Goal: Transaction & Acquisition: Purchase product/service

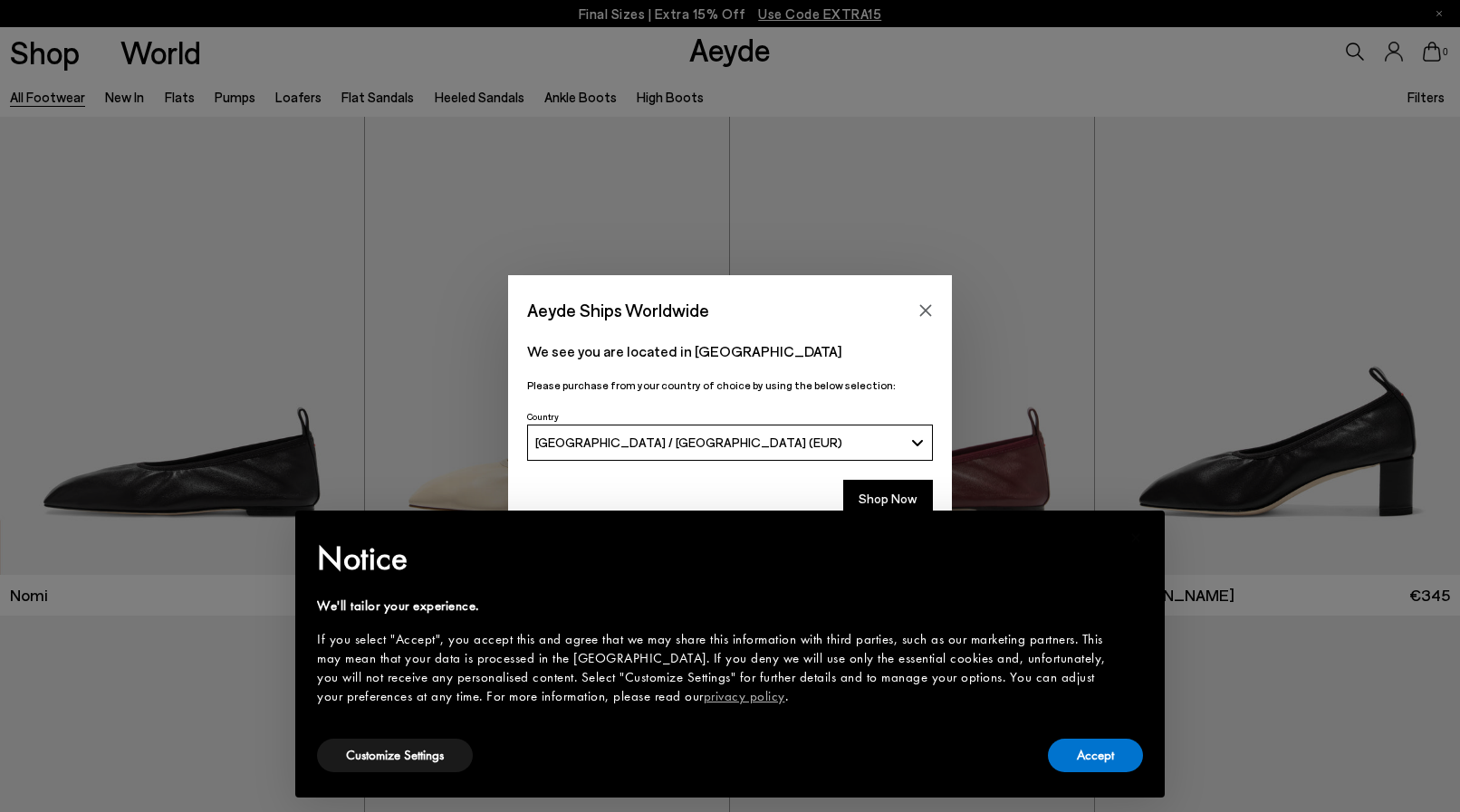
click at [844, 318] on div "Aeyde Ships Worldwide" at bounding box center [711, 310] width 370 height 32
click at [425, 760] on button "Customize Settings" at bounding box center [394, 754] width 156 height 33
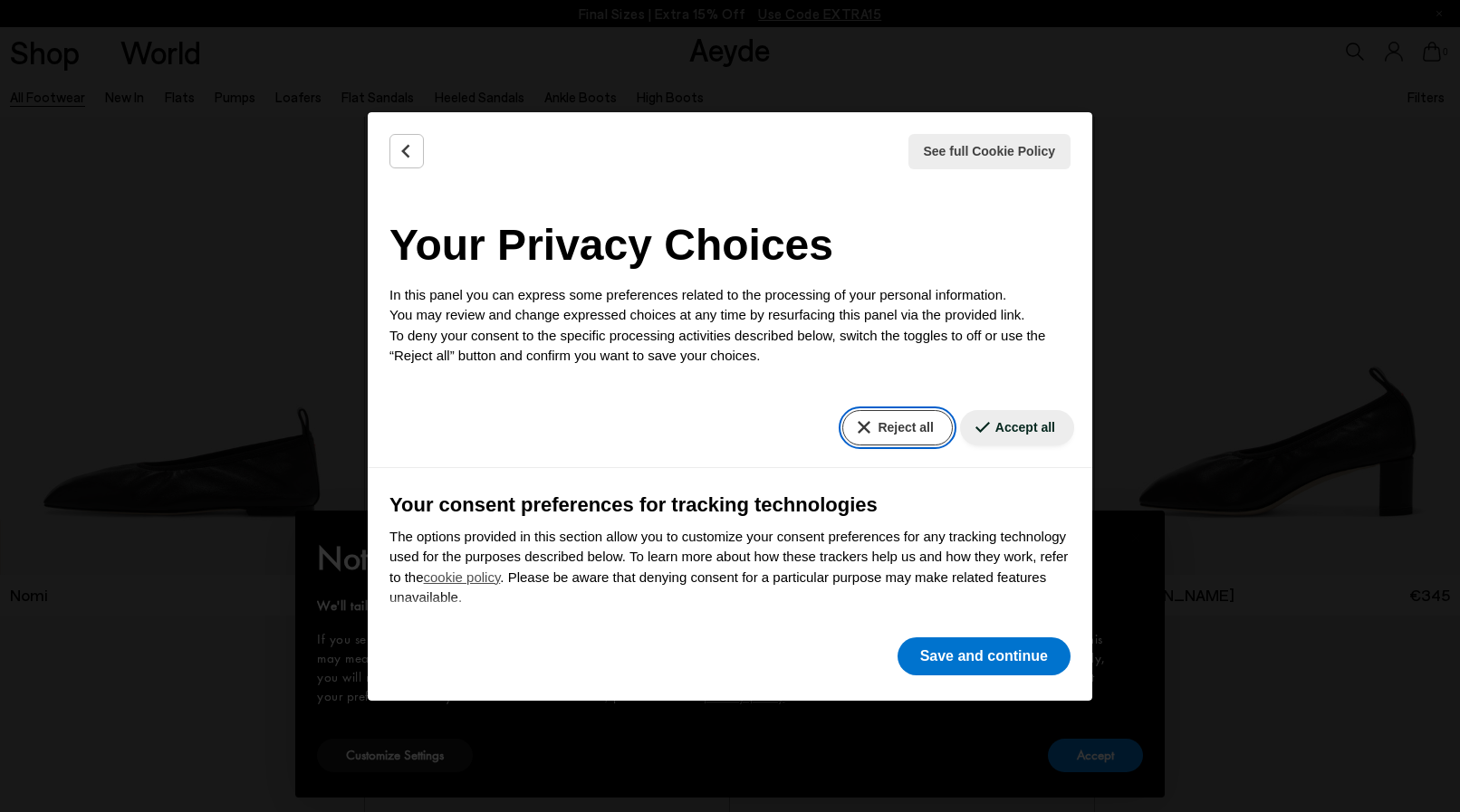
click at [867, 428] on button "Reject all" at bounding box center [897, 427] width 110 height 35
click at [976, 660] on button "Save and continue" at bounding box center [983, 656] width 173 height 38
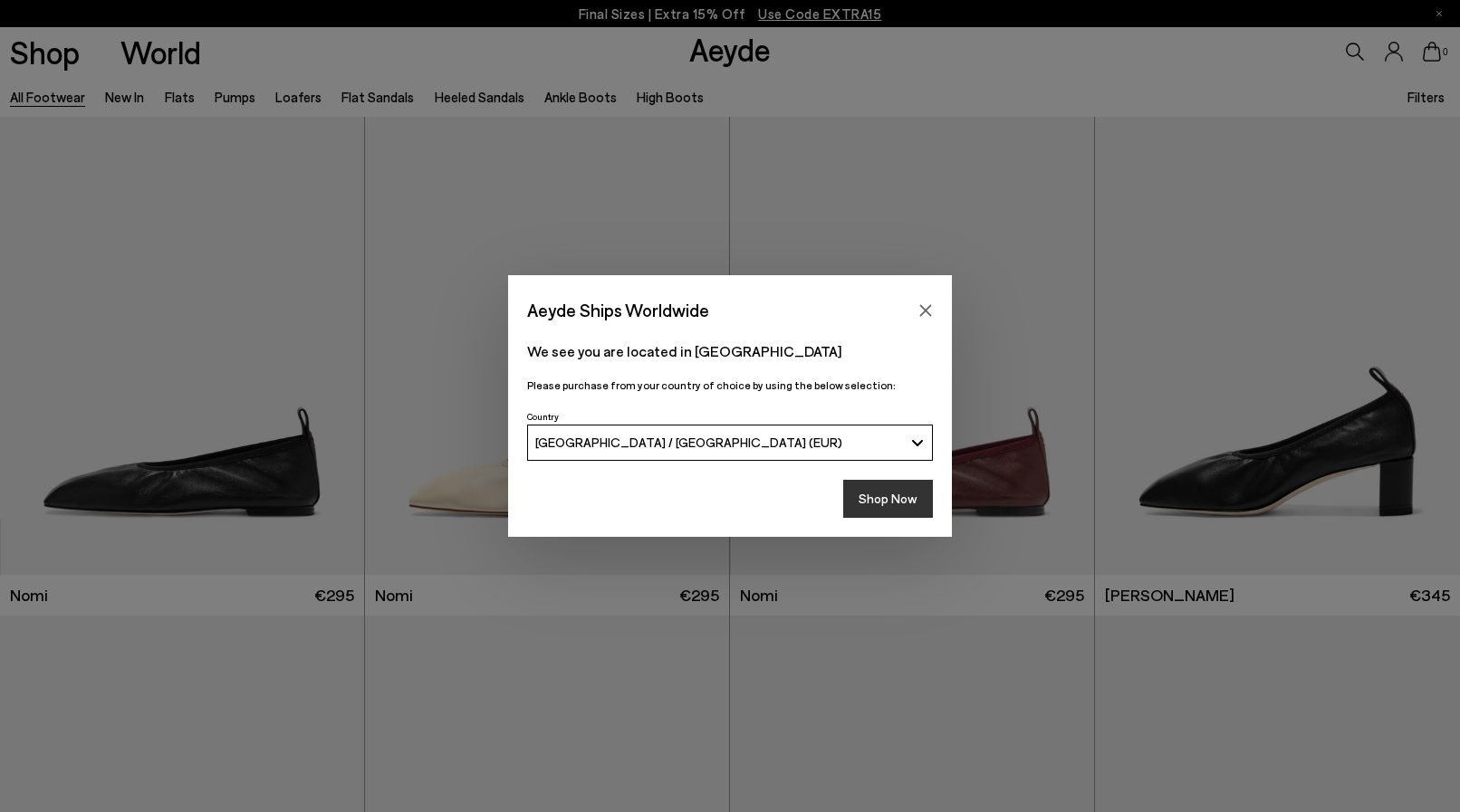
click at [884, 498] on button "Shop Now" at bounding box center [888, 499] width 90 height 38
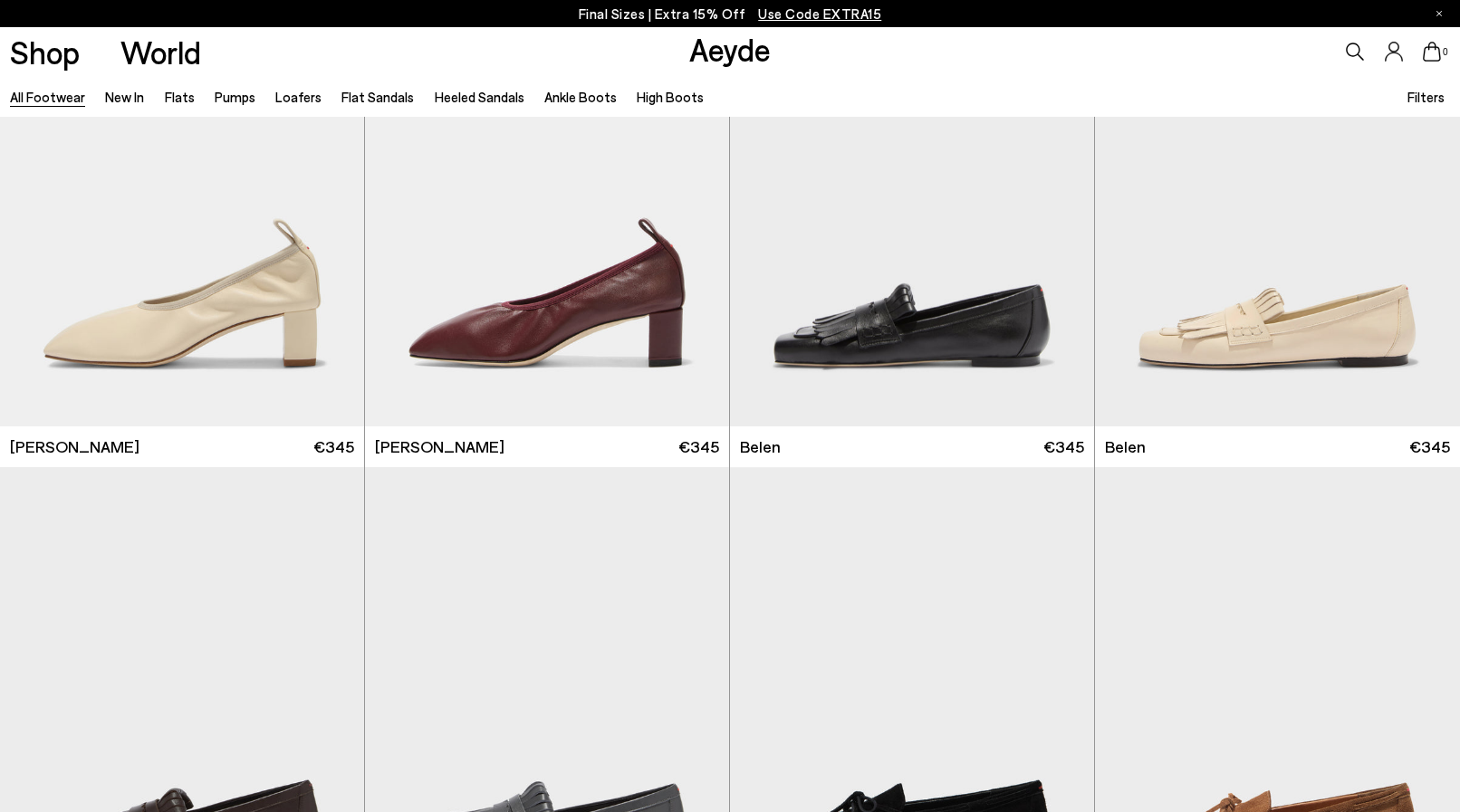
scroll to position [831, 0]
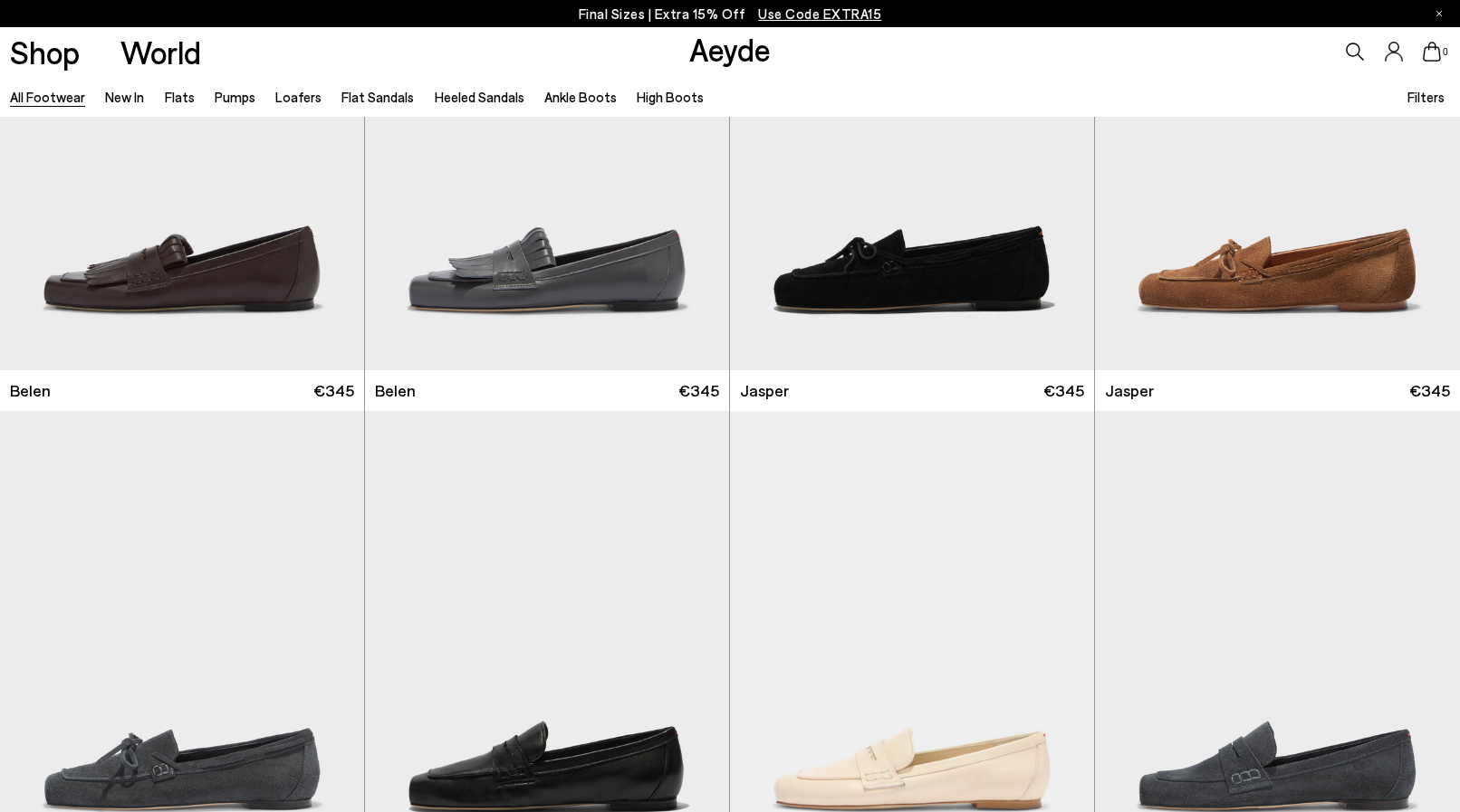
scroll to position [1477, 0]
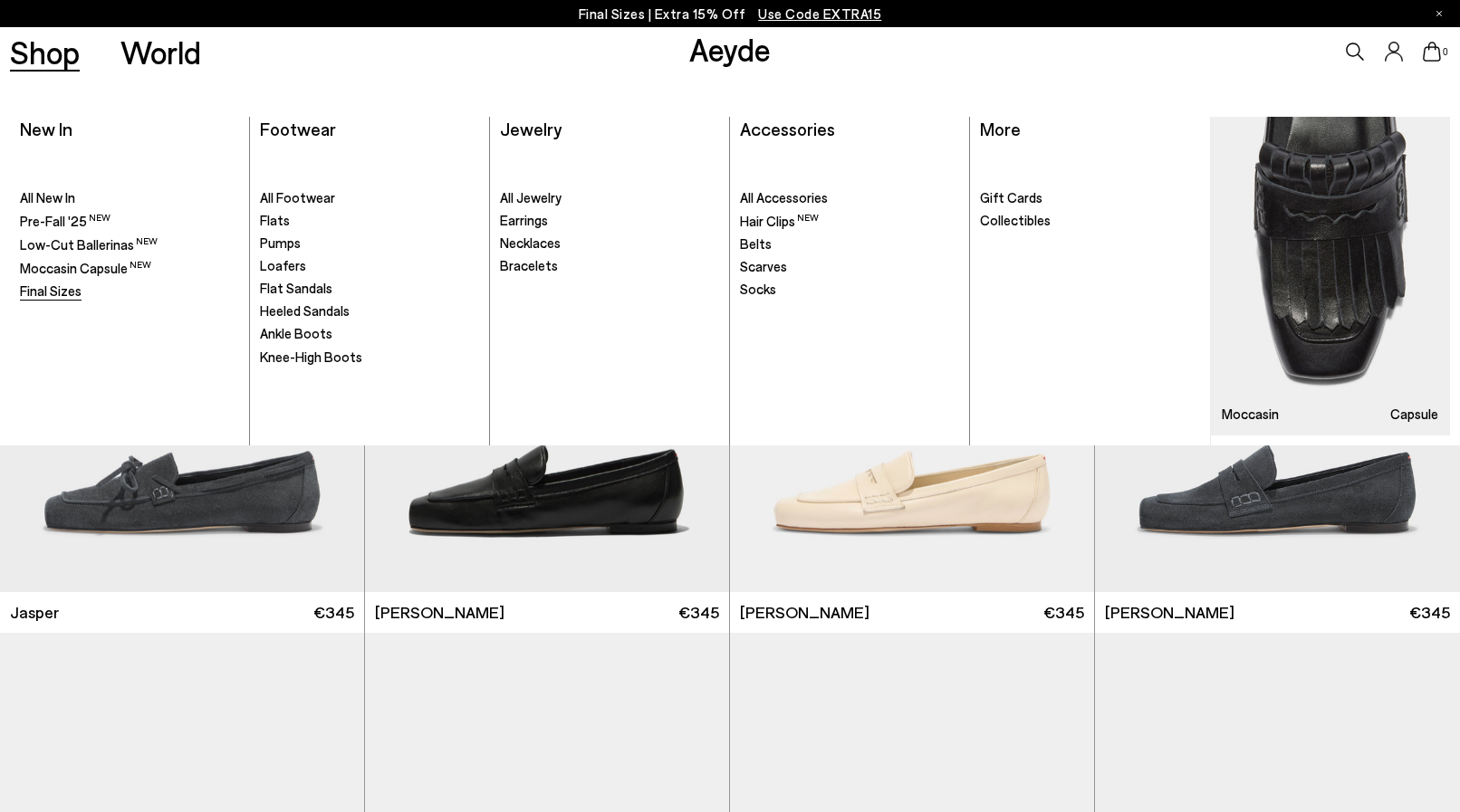
click at [51, 291] on span "Final Sizes" at bounding box center [50, 290] width 61 height 16
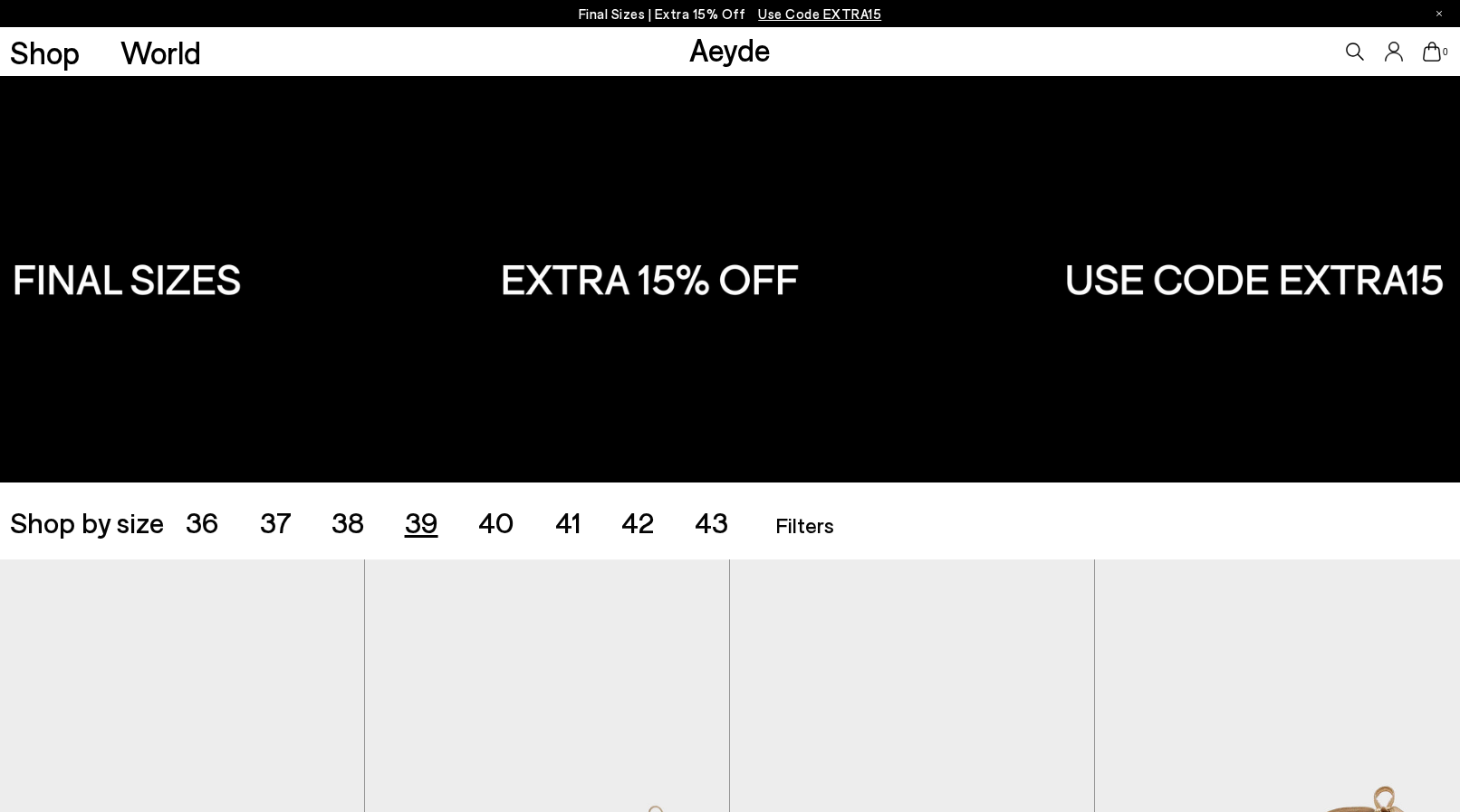
click at [418, 528] on span "39" at bounding box center [421, 521] width 33 height 34
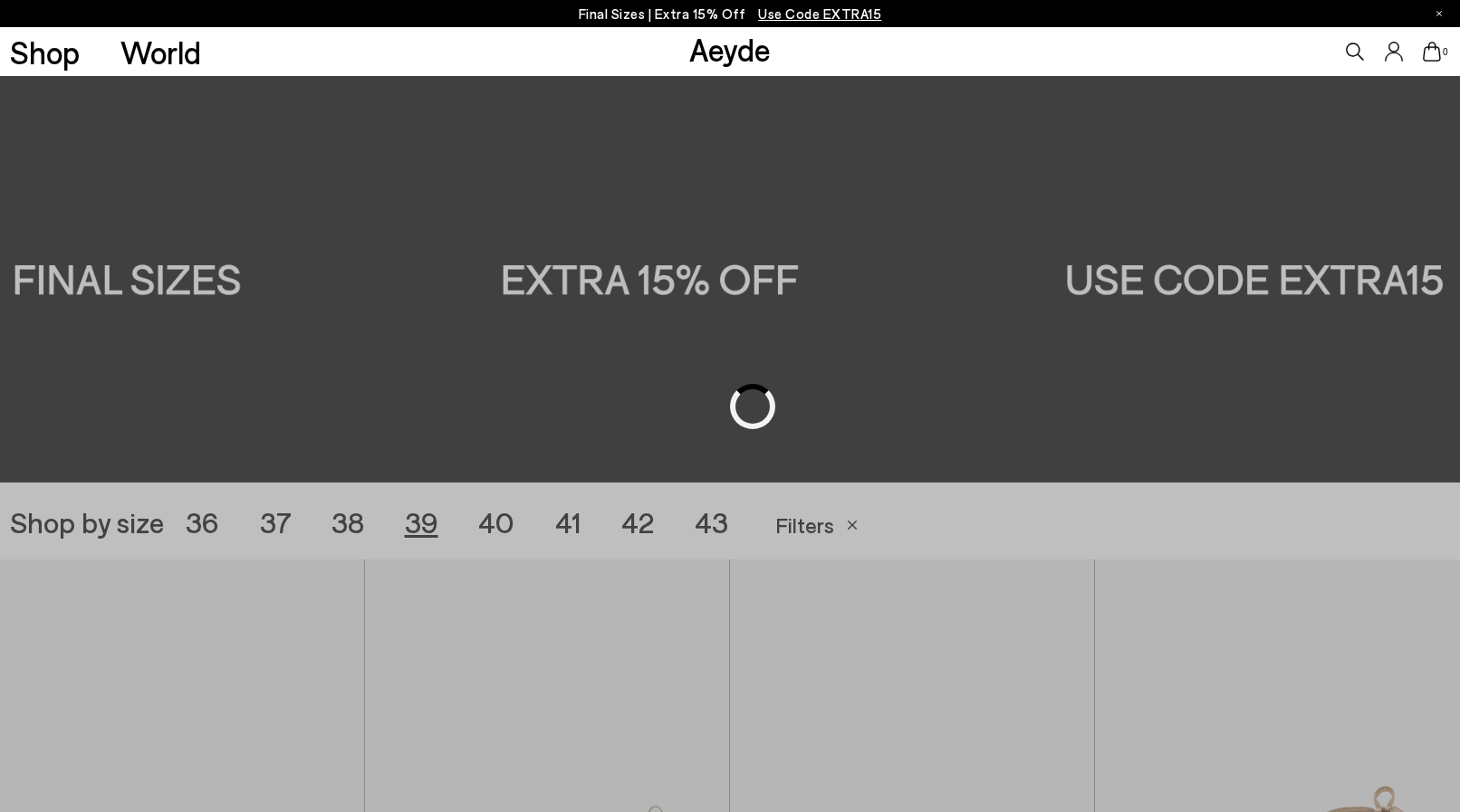
scroll to position [406, 0]
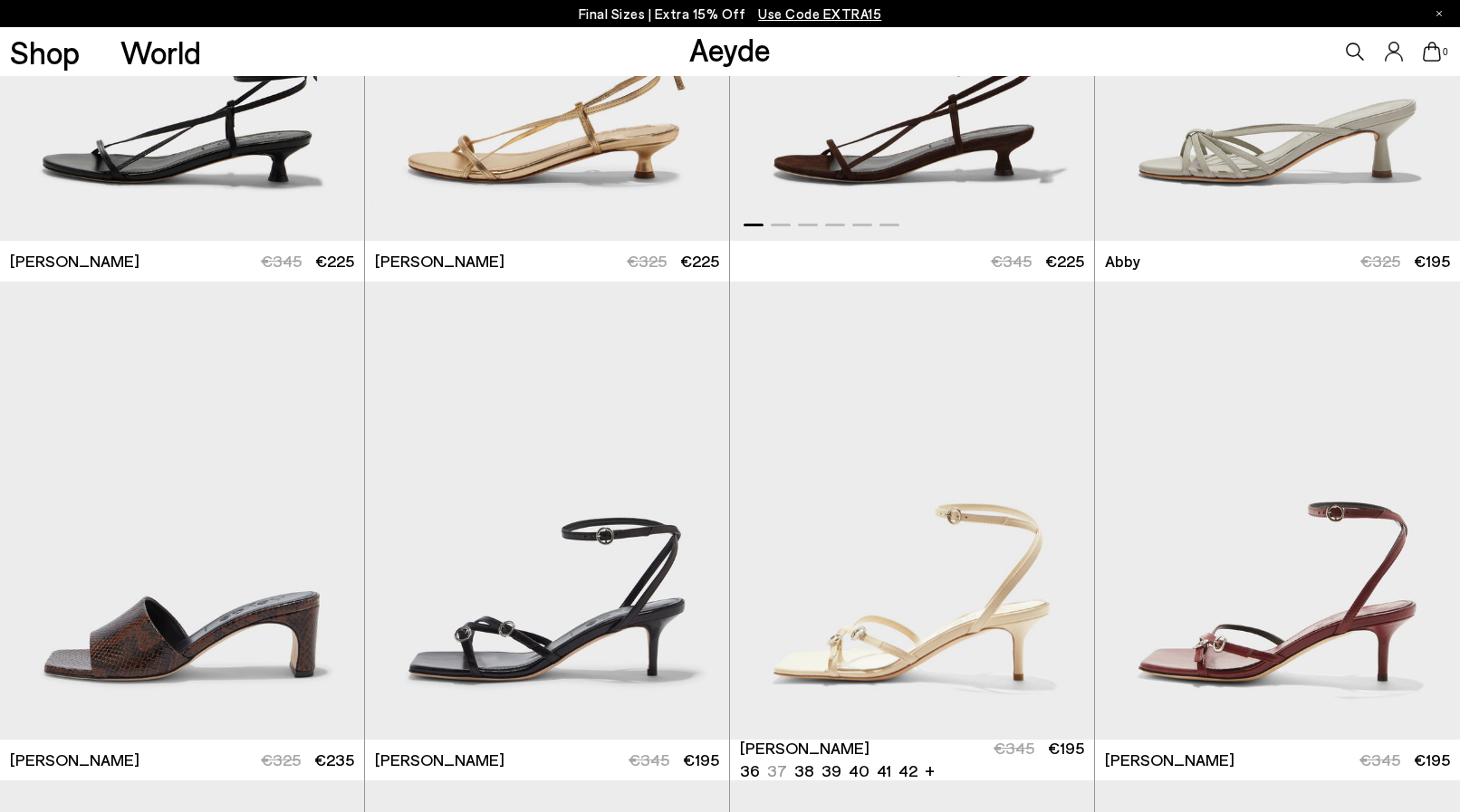
scroll to position [868, 0]
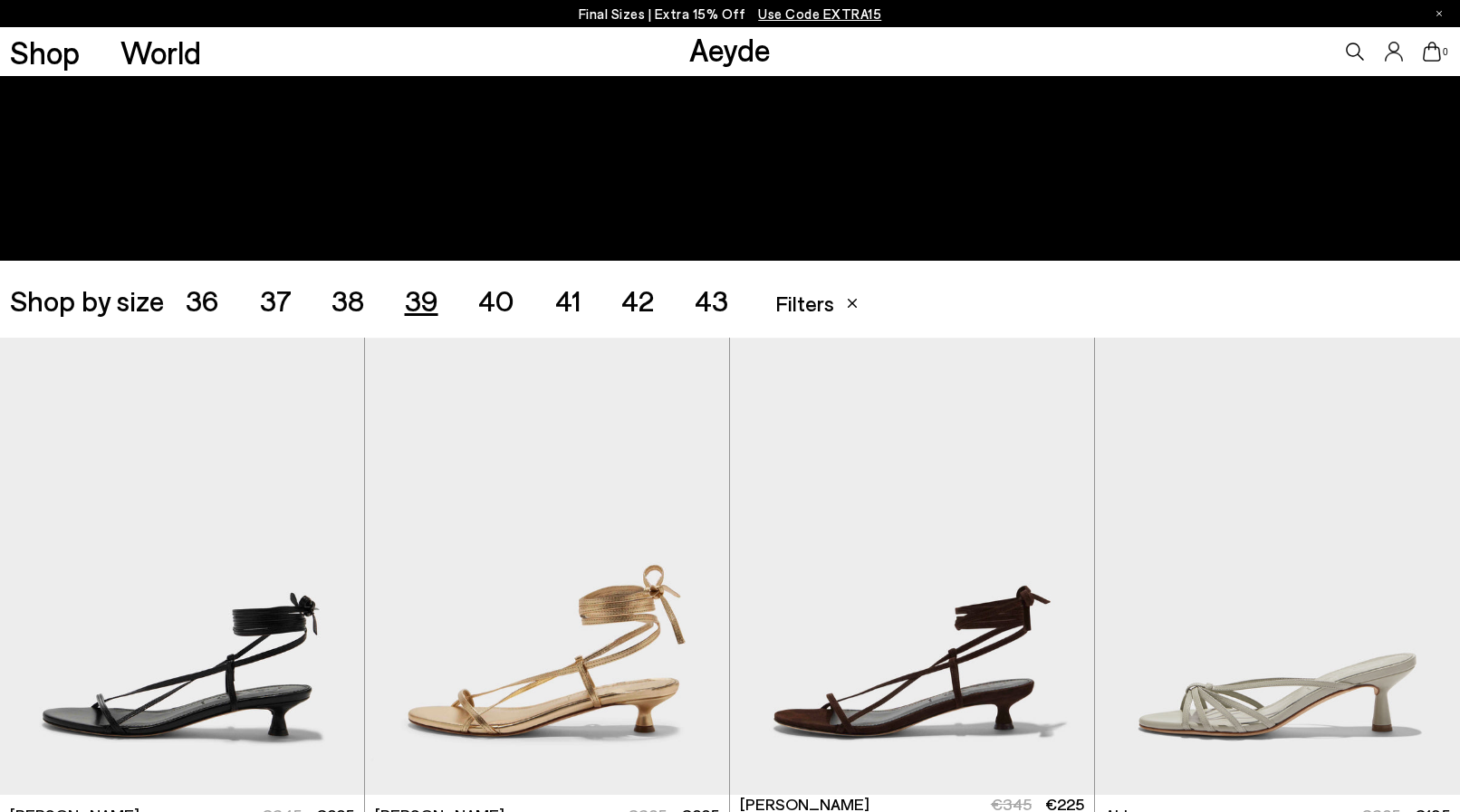
scroll to position [314, 0]
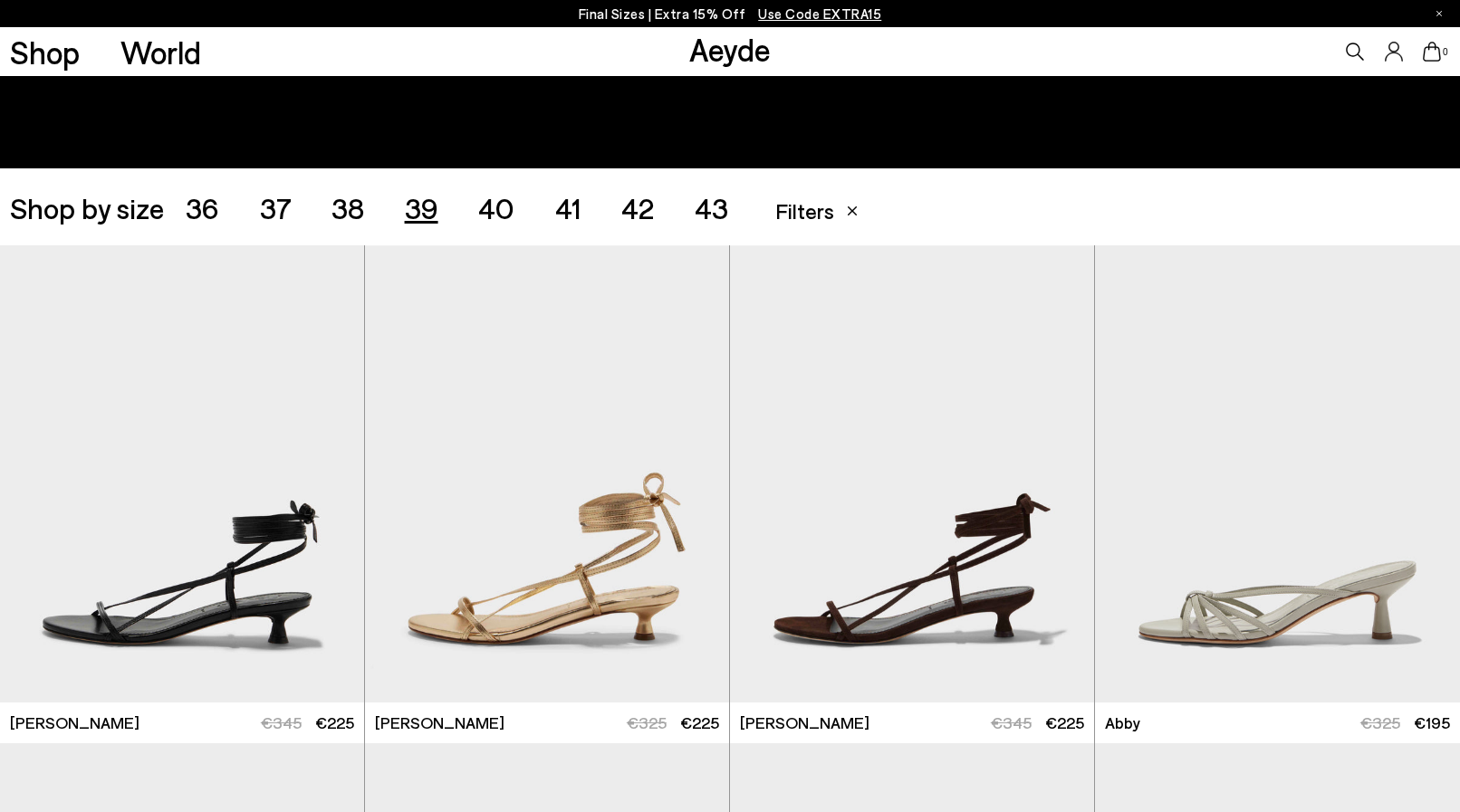
click at [504, 214] on span "40" at bounding box center [496, 207] width 36 height 34
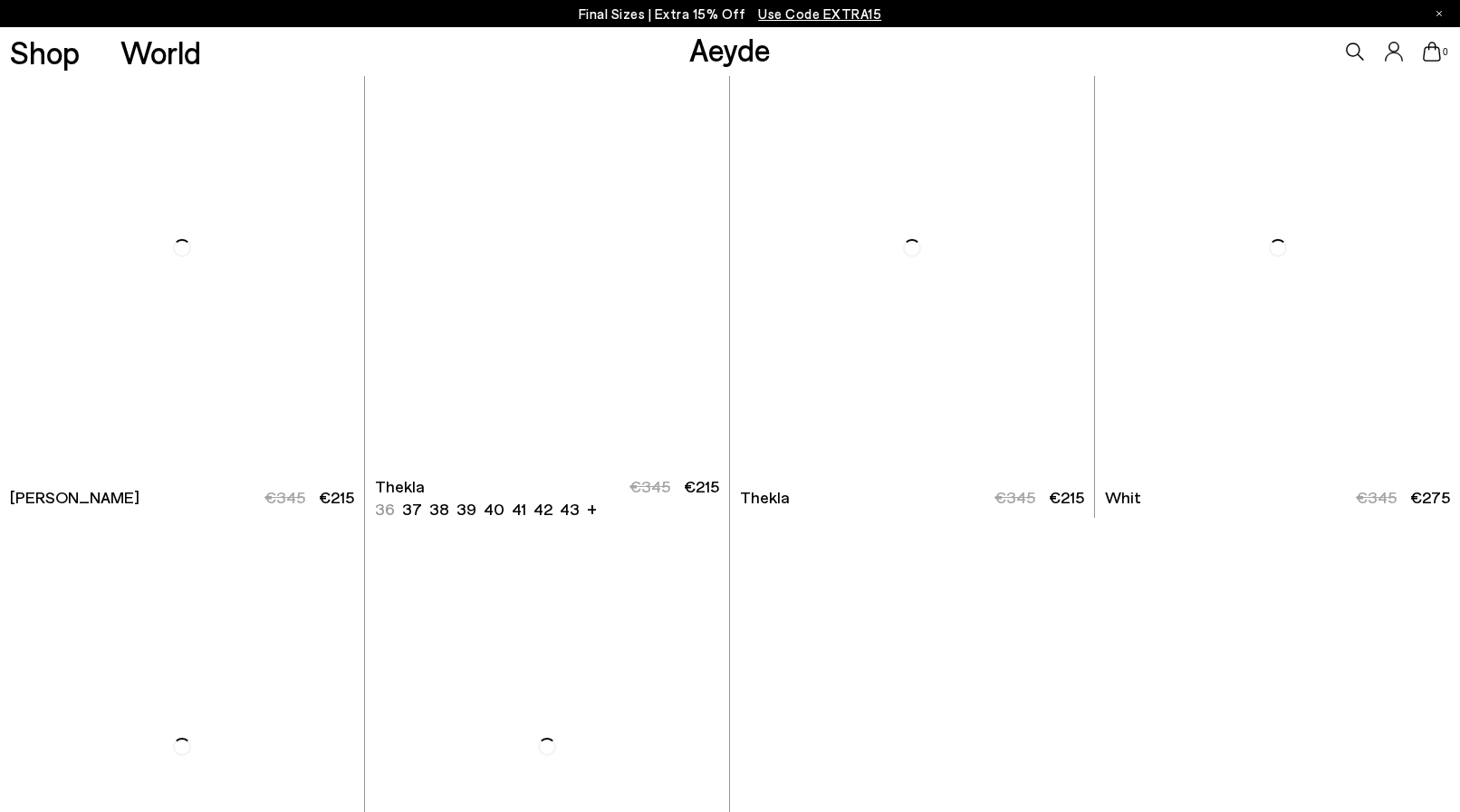
scroll to position [5300, 0]
